Goal: Task Accomplishment & Management: Complete application form

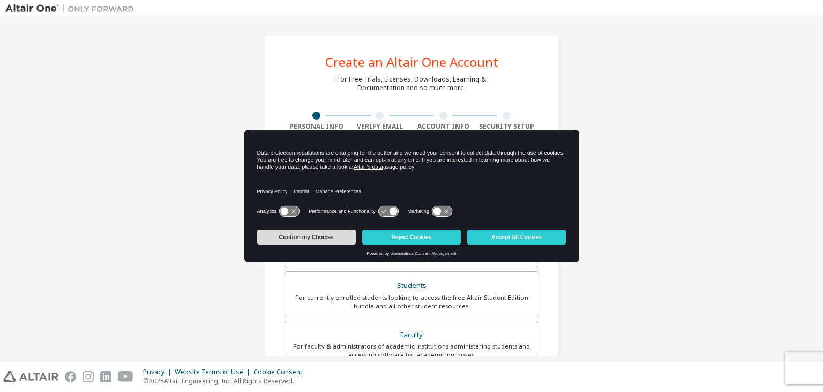
click at [331, 238] on button "Confirm my Choices" at bounding box center [306, 236] width 99 height 15
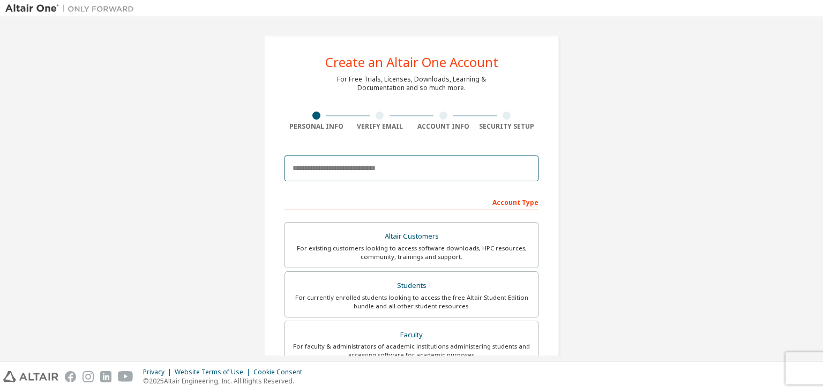
click at [323, 163] on input "email" at bounding box center [411, 168] width 254 height 26
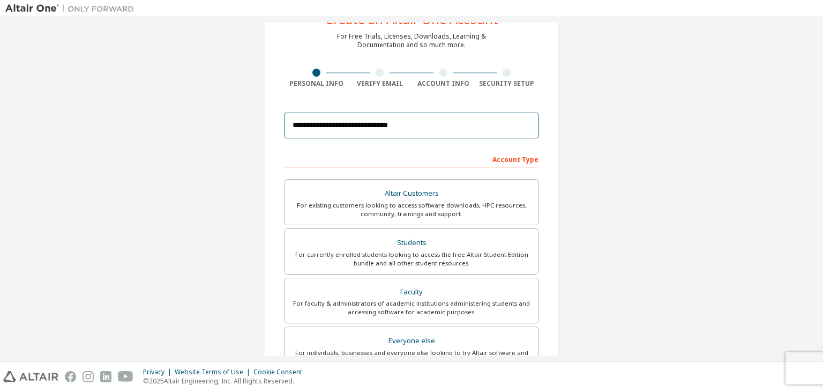
scroll to position [27, 0]
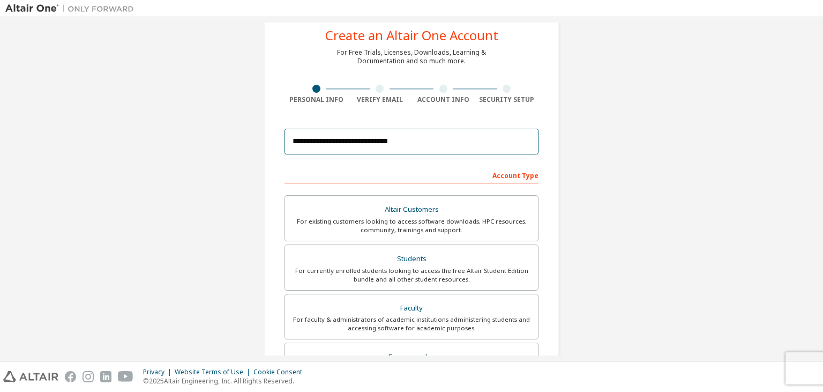
type input "**********"
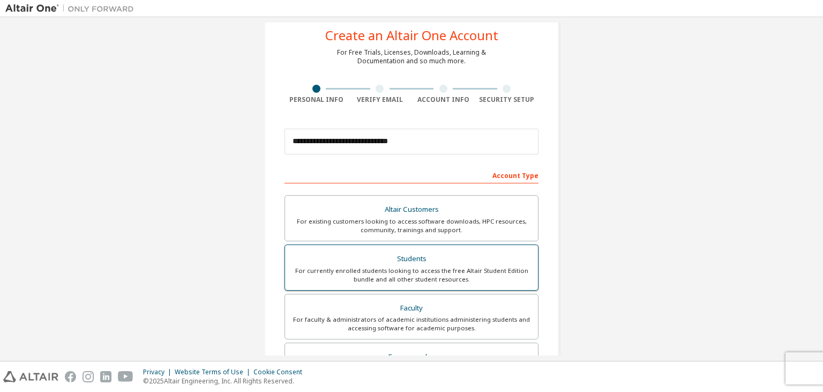
click at [405, 259] on div "Students" at bounding box center [411, 258] width 240 height 15
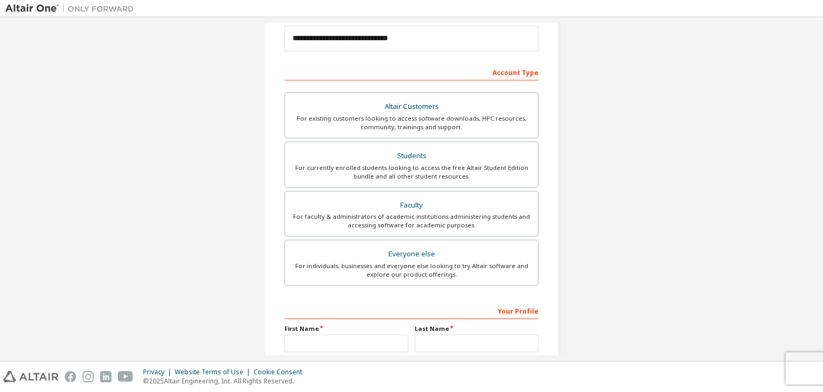
scroll to position [232, 0]
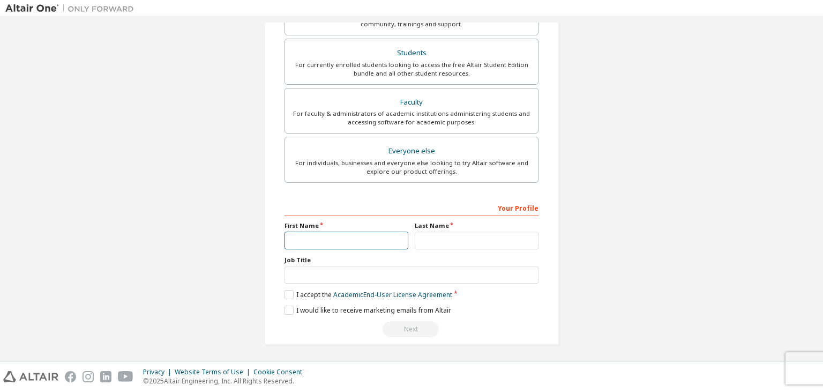
click at [347, 244] on input "text" at bounding box center [346, 240] width 124 height 18
type input "********"
click at [418, 231] on input "text" at bounding box center [477, 240] width 124 height 18
type input "********"
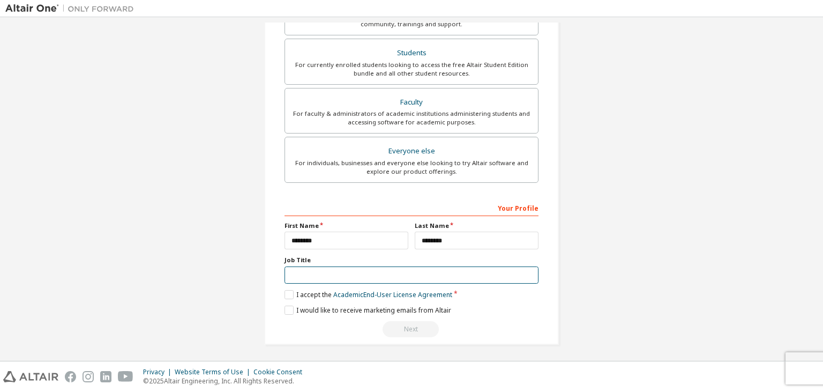
click at [355, 271] on input "text" at bounding box center [411, 275] width 254 height 18
type input "*******"
click at [287, 297] on label "I accept the Academic End-User License Agreement" at bounding box center [368, 294] width 168 height 9
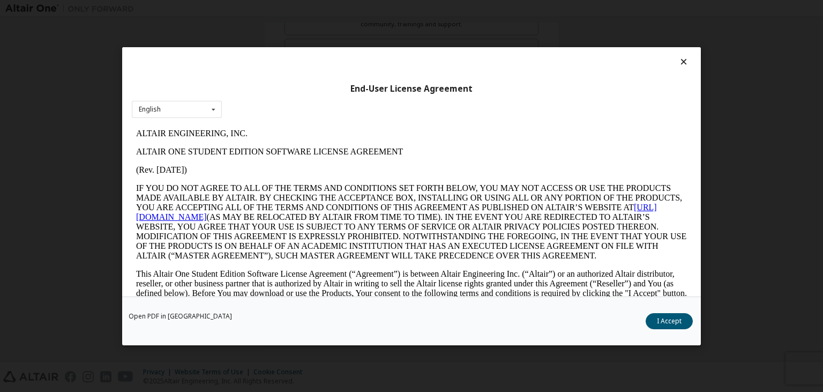
scroll to position [0, 0]
click at [661, 320] on button "I Accept" at bounding box center [668, 320] width 47 height 16
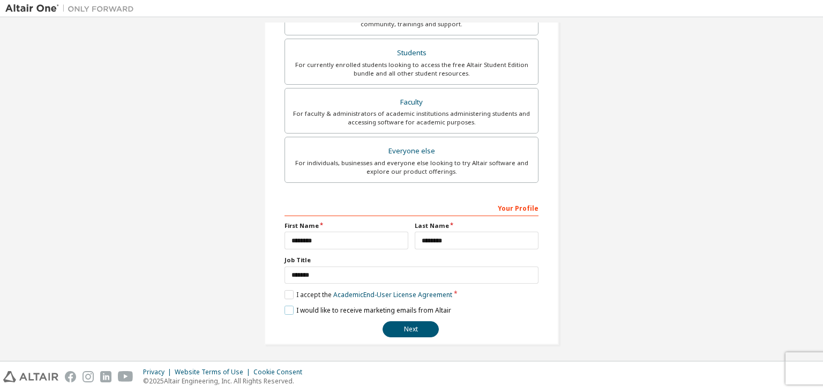
drag, startPoint x: 291, startPoint y: 307, endPoint x: 310, endPoint y: 310, distance: 18.3
click at [291, 307] on label "I would like to receive marketing emails from Altair" at bounding box center [367, 309] width 167 height 9
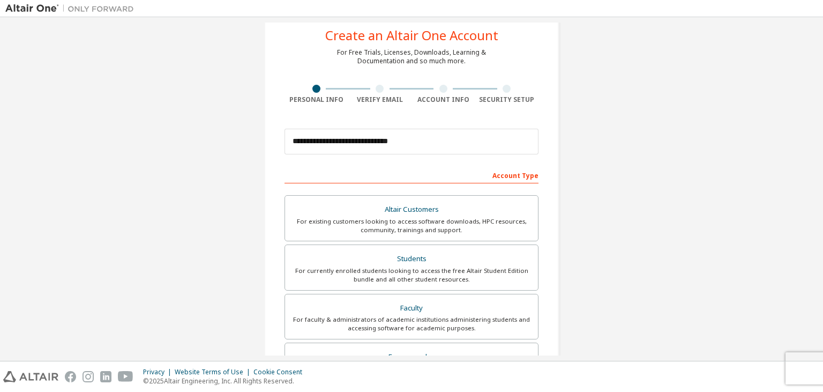
scroll to position [232, 0]
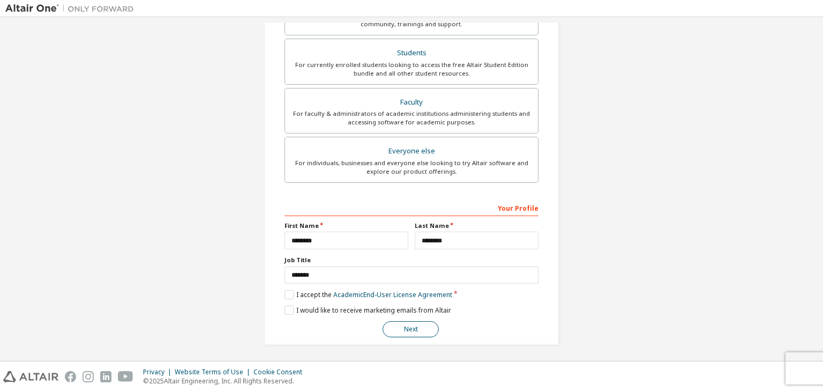
click at [416, 328] on button "Next" at bounding box center [410, 329] width 56 height 16
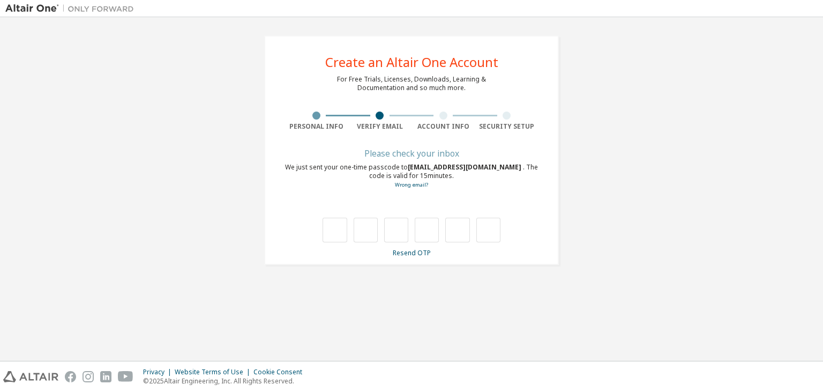
scroll to position [0, 0]
type input "*"
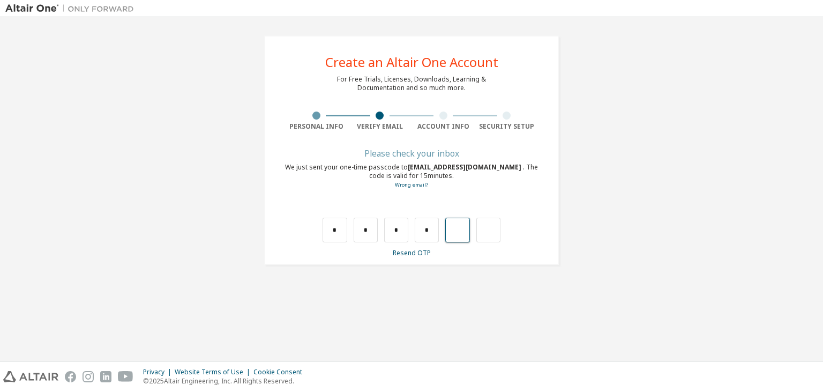
type input "*"
